Goal: Entertainment & Leisure: Consume media (video, audio)

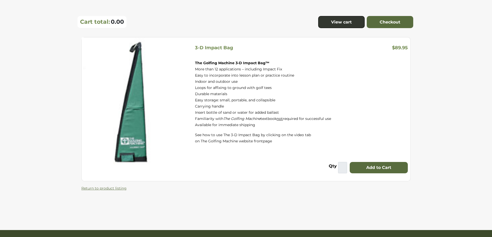
scroll to position [32, 0]
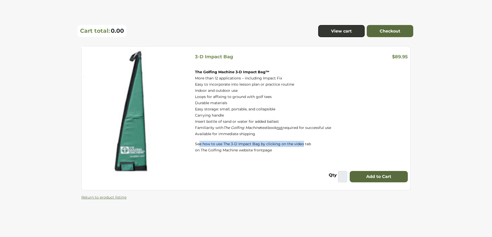
drag, startPoint x: 235, startPoint y: 143, endPoint x: 303, endPoint y: 142, distance: 67.2
click at [303, 142] on div "The Golfing Machine 3-D Impact Bag™ More than 12 applications – including Impac…" at bounding box center [301, 116] width 217 height 104
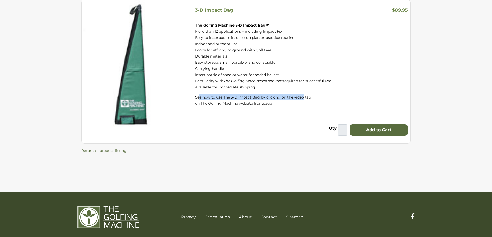
scroll to position [83, 0]
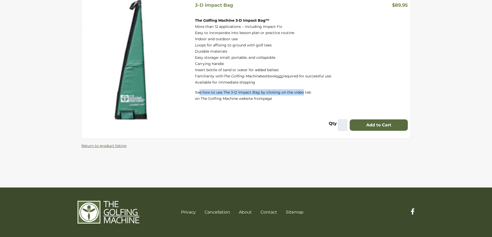
click at [103, 147] on link "Return to product listing" at bounding box center [103, 146] width 45 height 5
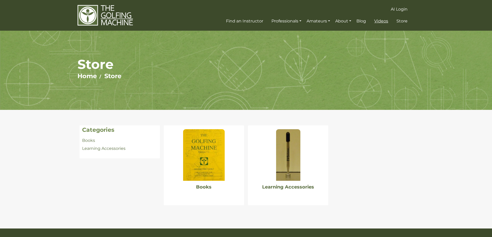
click at [381, 20] on span "Videos" at bounding box center [381, 21] width 14 height 5
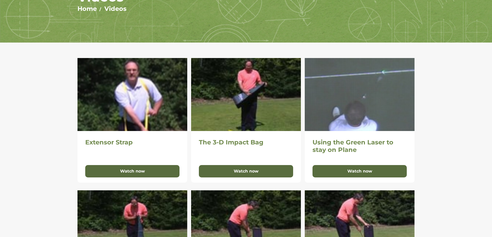
scroll to position [103, 0]
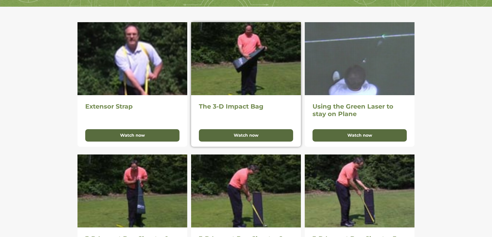
click at [249, 80] on img at bounding box center [246, 58] width 110 height 73
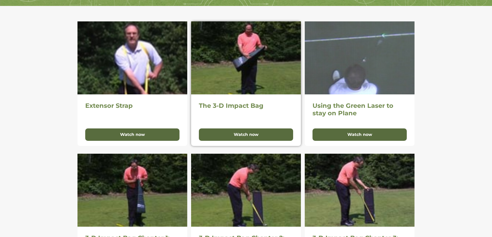
scroll to position [82, 0]
